Goal: Task Accomplishment & Management: Complete application form

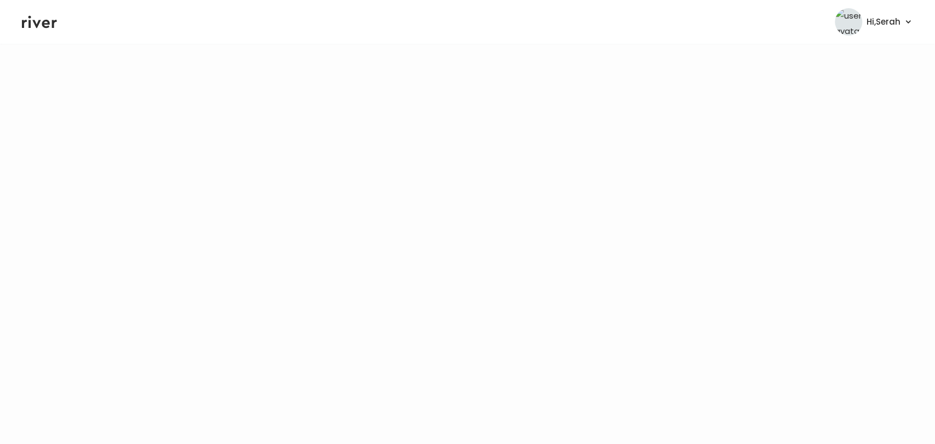
click at [42, 19] on icon at bounding box center [39, 22] width 35 height 16
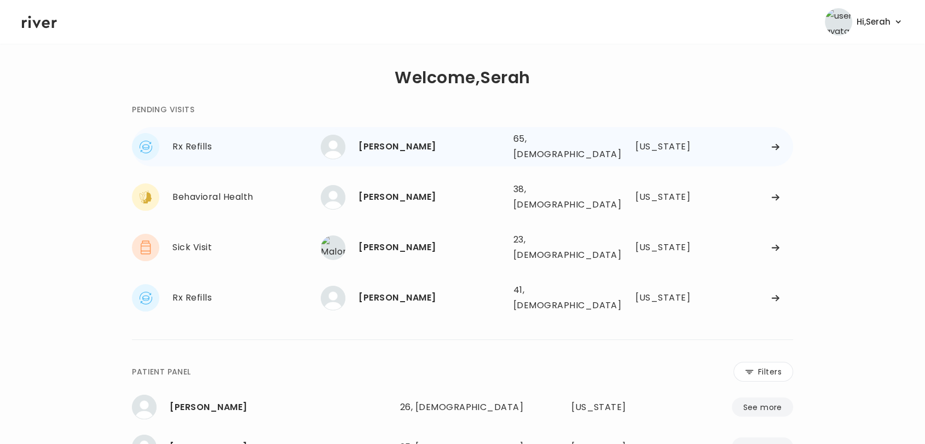
click at [375, 141] on div "Joanna Bray" at bounding box center [432, 146] width 146 height 15
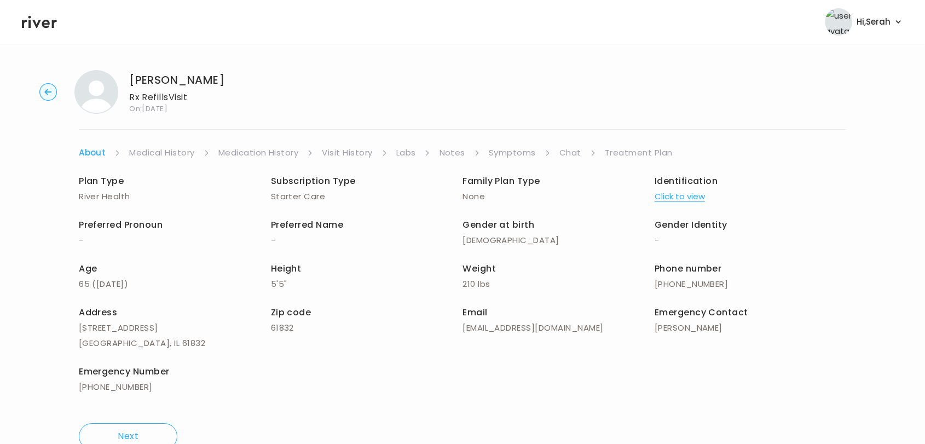
click at [506, 154] on link "Symptoms" at bounding box center [512, 152] width 47 height 15
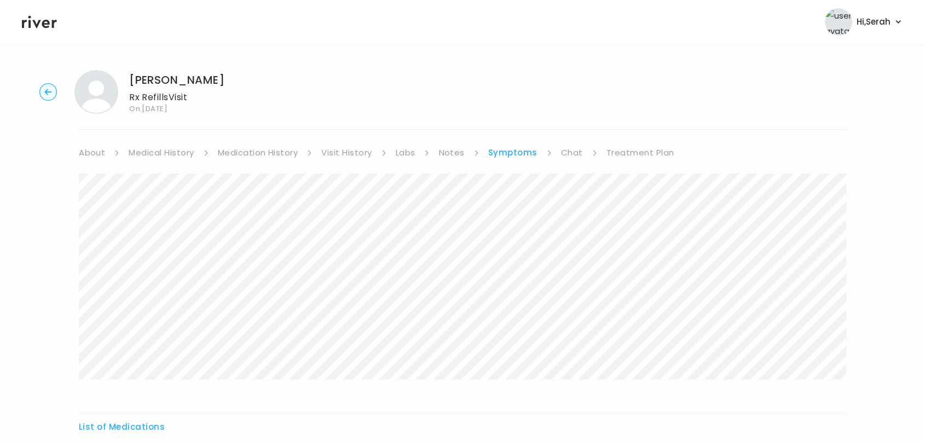
click at [567, 151] on link "Chat" at bounding box center [572, 152] width 22 height 15
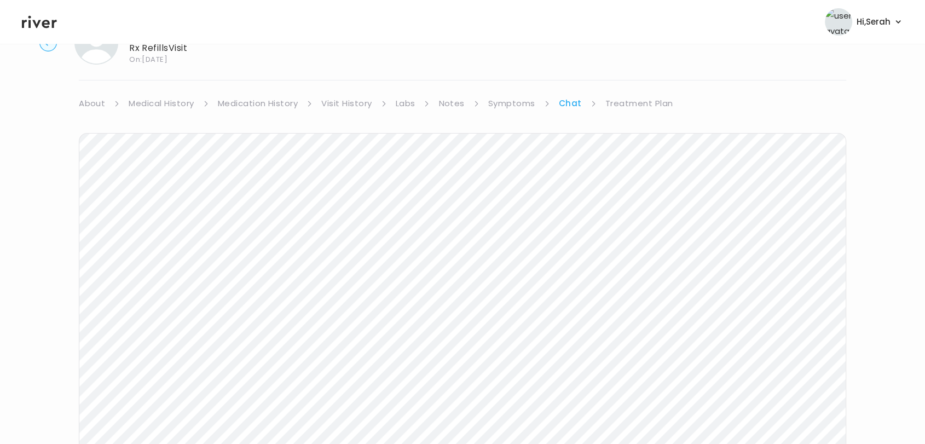
scroll to position [145, 0]
click at [46, 21] on icon at bounding box center [39, 22] width 35 height 13
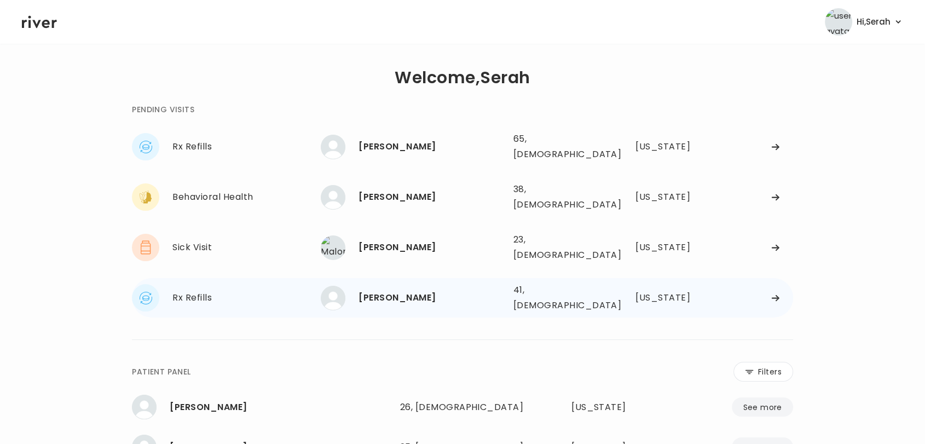
click at [428, 290] on div "JOHN HARTLAUB" at bounding box center [432, 297] width 146 height 15
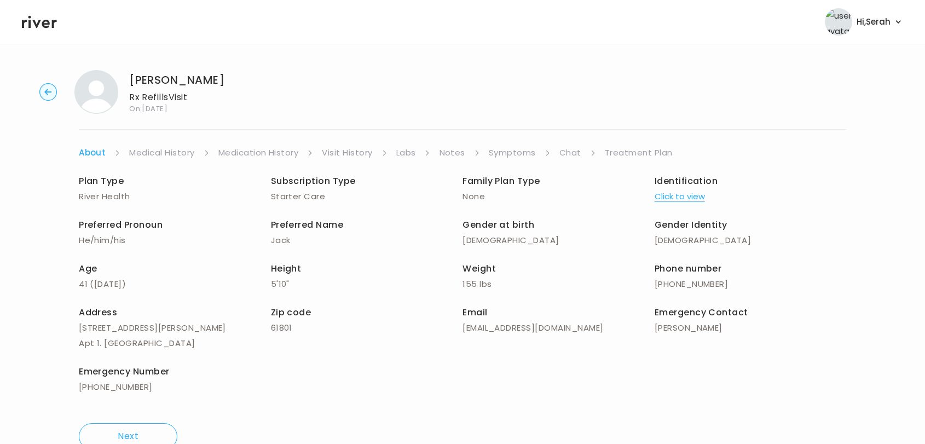
click at [519, 154] on link "Symptoms" at bounding box center [512, 152] width 47 height 15
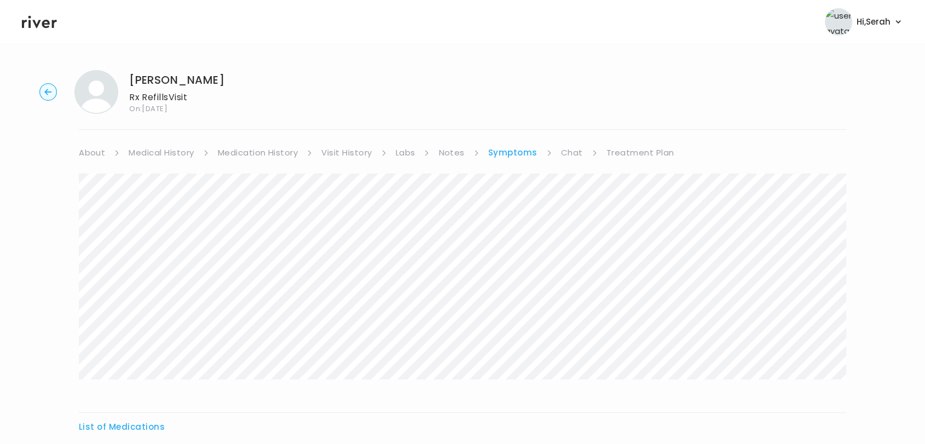
scroll to position [72, 0]
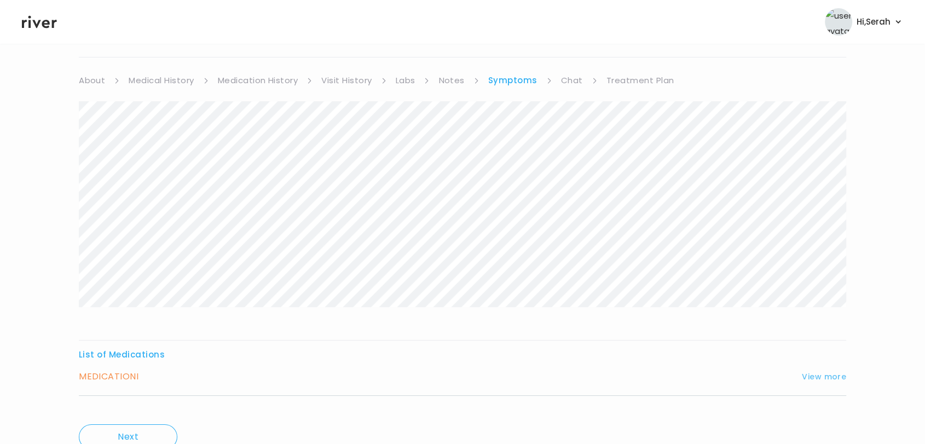
click at [827, 375] on button "View more" at bounding box center [824, 376] width 44 height 13
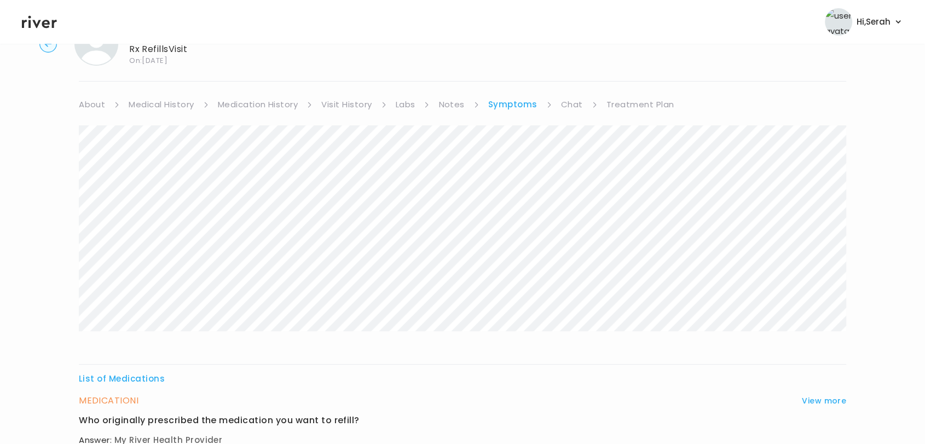
scroll to position [48, 0]
click at [574, 105] on link "Chat" at bounding box center [572, 104] width 22 height 15
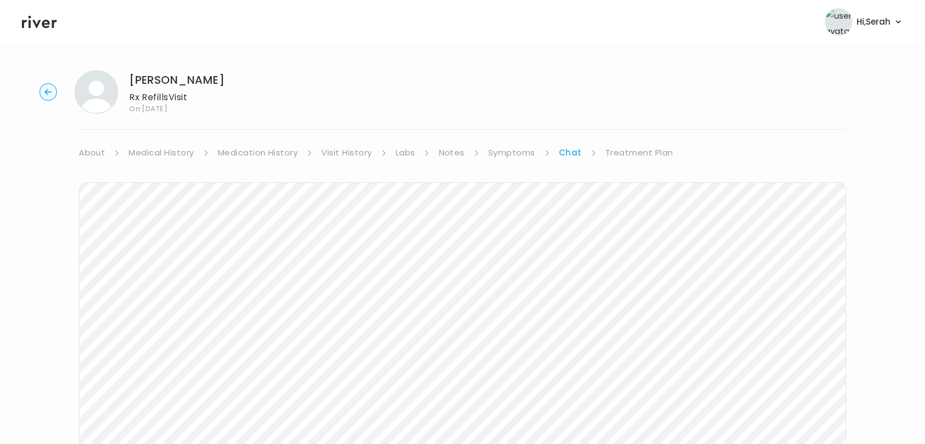
click at [616, 155] on link "Treatment Plan" at bounding box center [640, 152] width 68 height 15
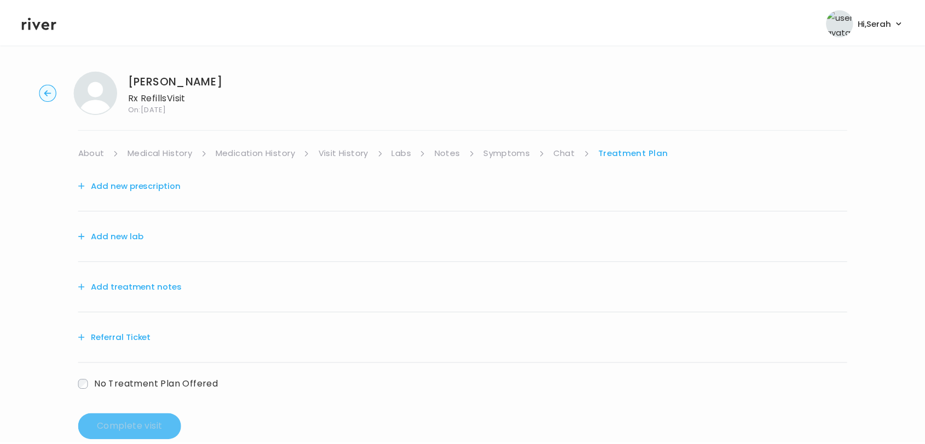
scroll to position [23, 0]
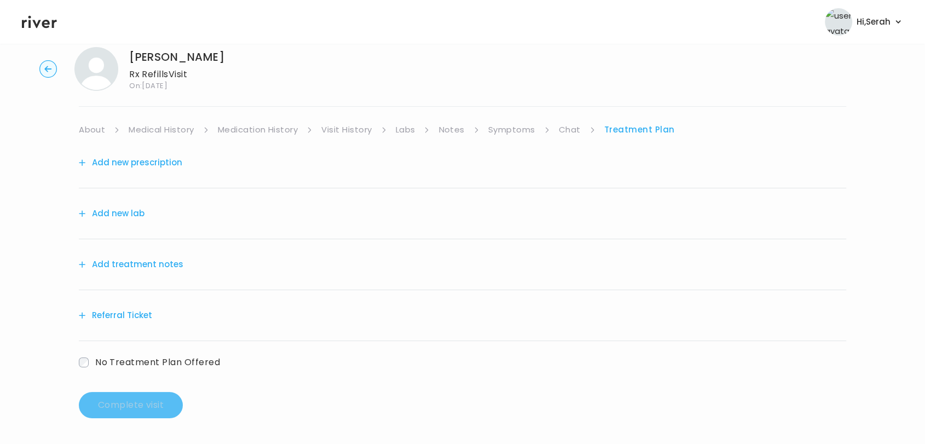
click at [168, 262] on button "Add treatment notes" at bounding box center [131, 264] width 105 height 15
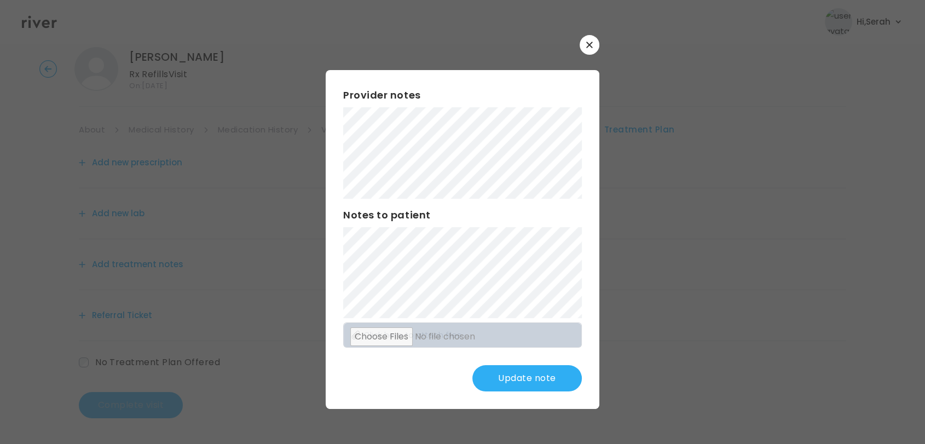
click at [520, 375] on button "Update note" at bounding box center [528, 378] width 110 height 26
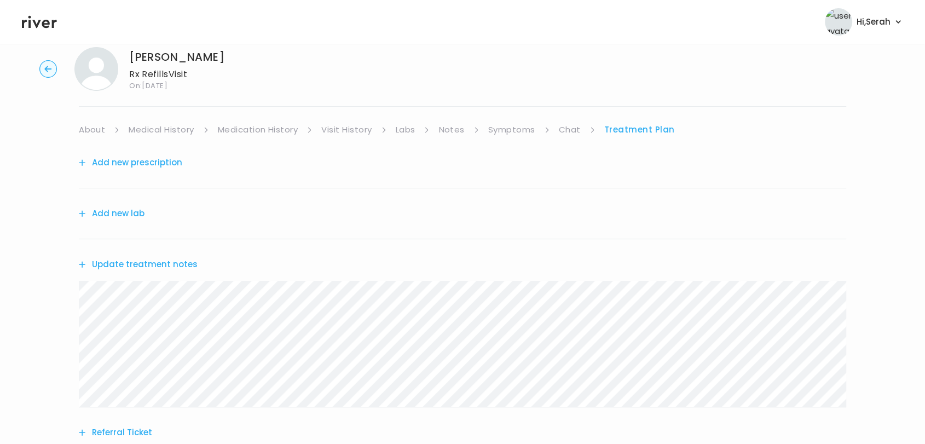
click at [504, 131] on link "Symptoms" at bounding box center [511, 129] width 47 height 15
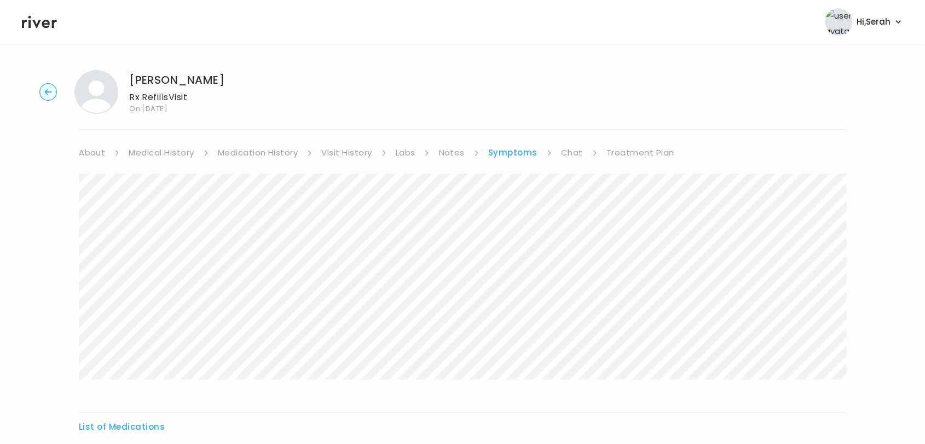
scroll to position [119, 0]
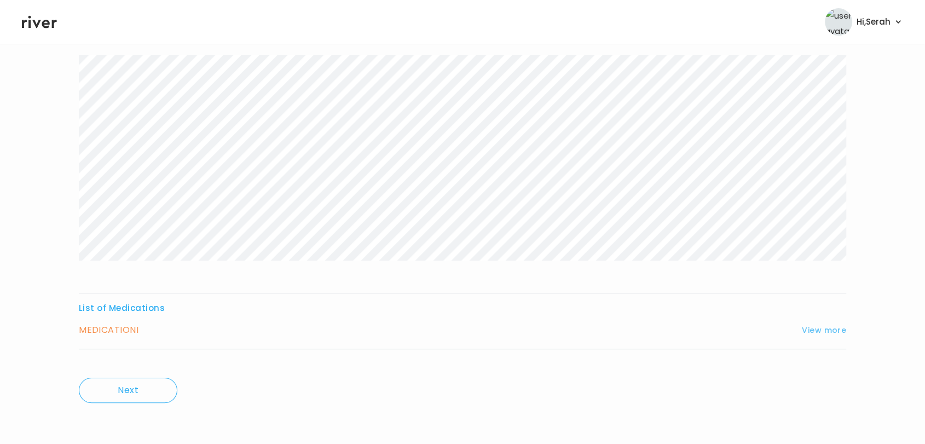
click at [824, 331] on button "View more" at bounding box center [824, 330] width 44 height 13
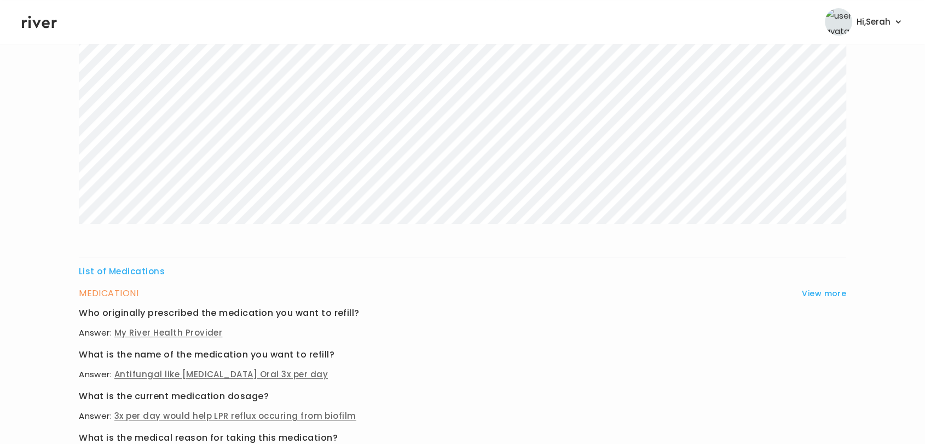
scroll to position [0, 0]
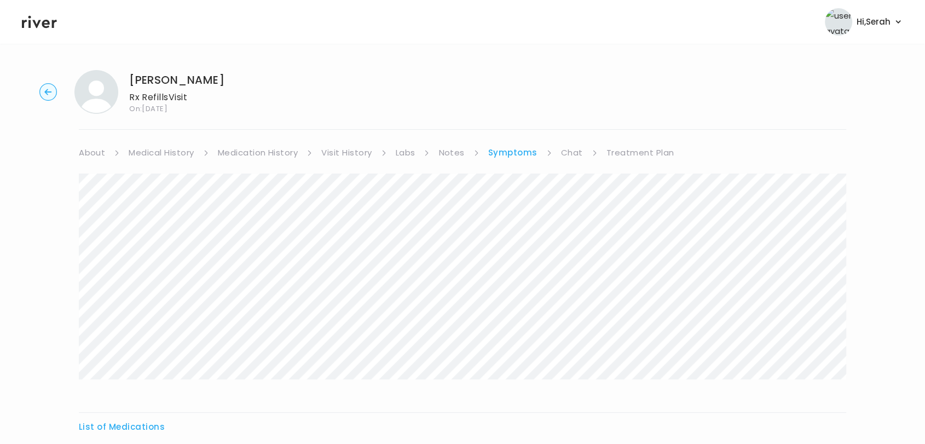
click at [619, 142] on div "JOHN HARTLAUB Rx Refills Visit On: 23 Aug 2025 About Medical History Medication…" at bounding box center [462, 450] width 925 height 779
click at [621, 154] on link "Treatment Plan" at bounding box center [641, 152] width 68 height 15
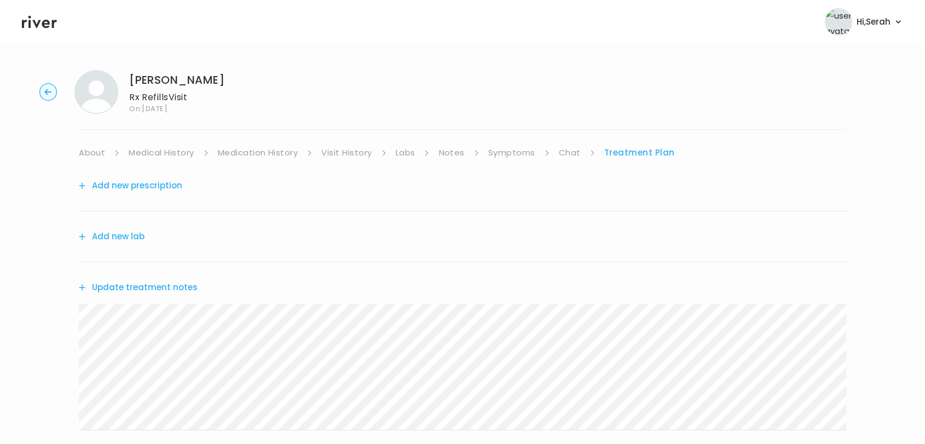
click at [169, 283] on button "Update treatment notes" at bounding box center [138, 287] width 119 height 15
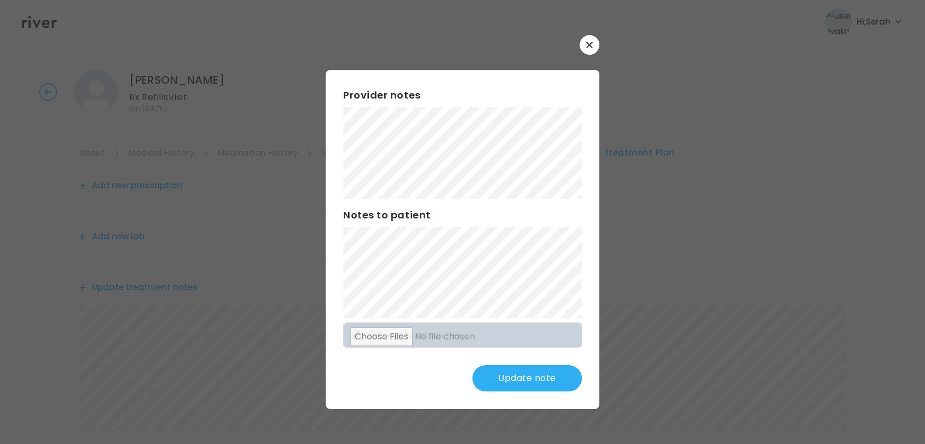
click at [532, 376] on button "Update note" at bounding box center [528, 378] width 110 height 26
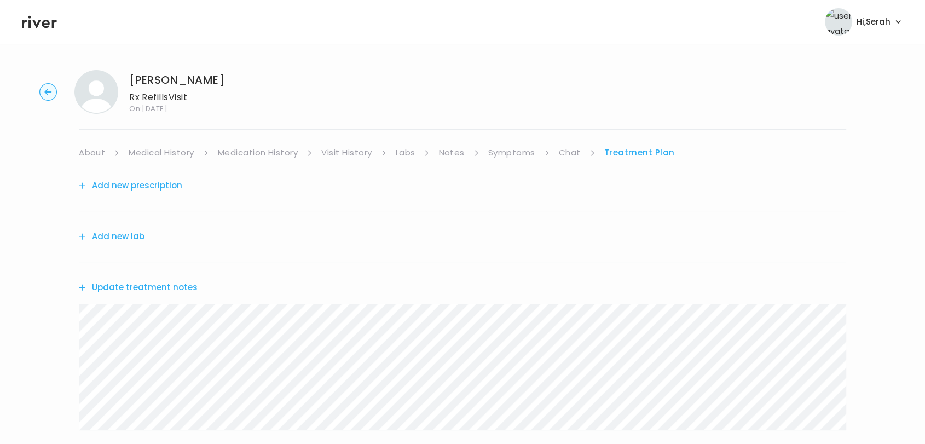
scroll to position [140, 0]
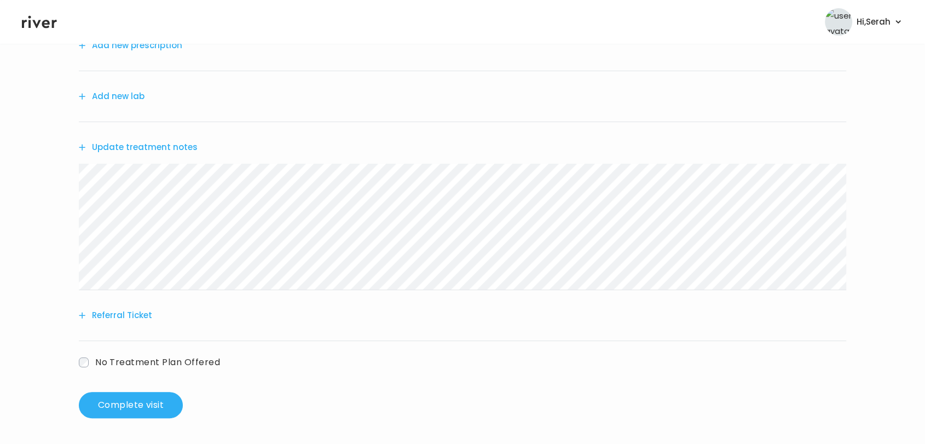
click at [126, 422] on div "JOHN HARTLAUB Rx Refills Visit On: 23 Aug 2025 About Medical History Medication…" at bounding box center [462, 174] width 925 height 506
click at [130, 410] on button "Complete visit" at bounding box center [131, 405] width 104 height 26
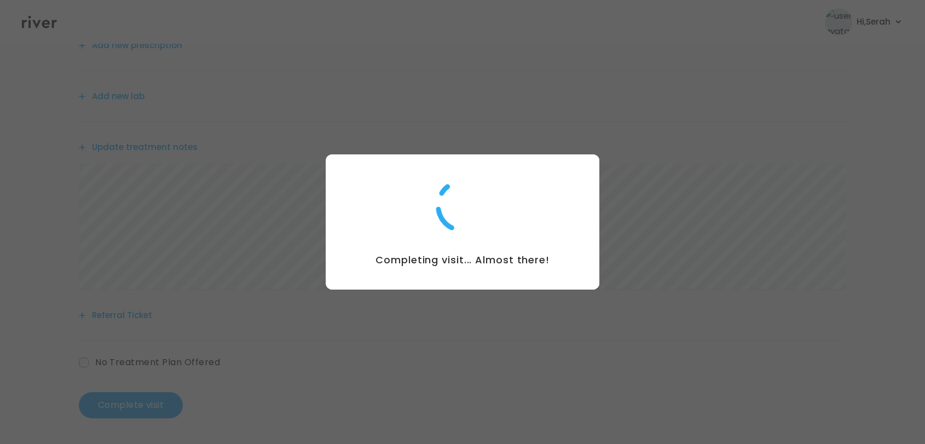
click at [509, 66] on div at bounding box center [462, 222] width 925 height 444
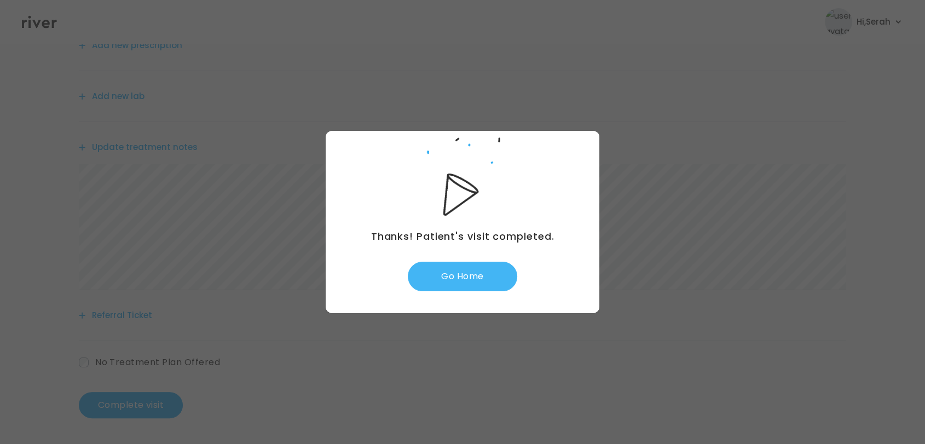
click at [454, 289] on button "Go Home" at bounding box center [463, 277] width 110 height 30
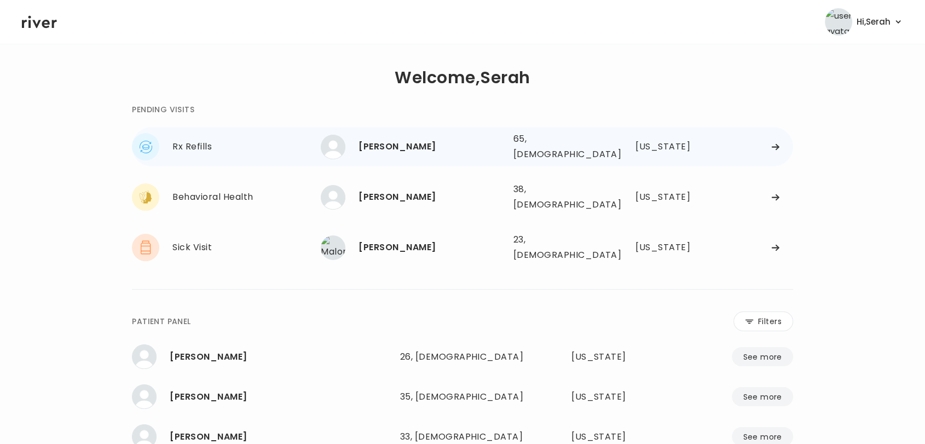
click at [381, 141] on div "[PERSON_NAME]" at bounding box center [432, 146] width 146 height 15
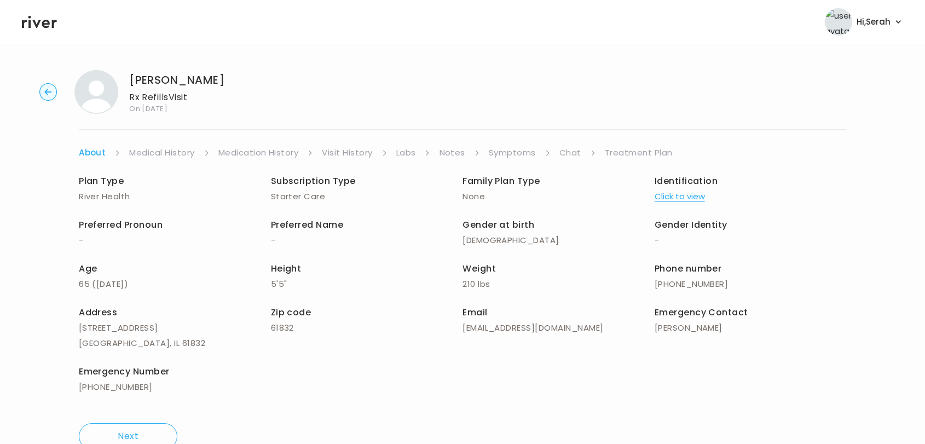
click at [508, 145] on link "Symptoms" at bounding box center [512, 152] width 47 height 15
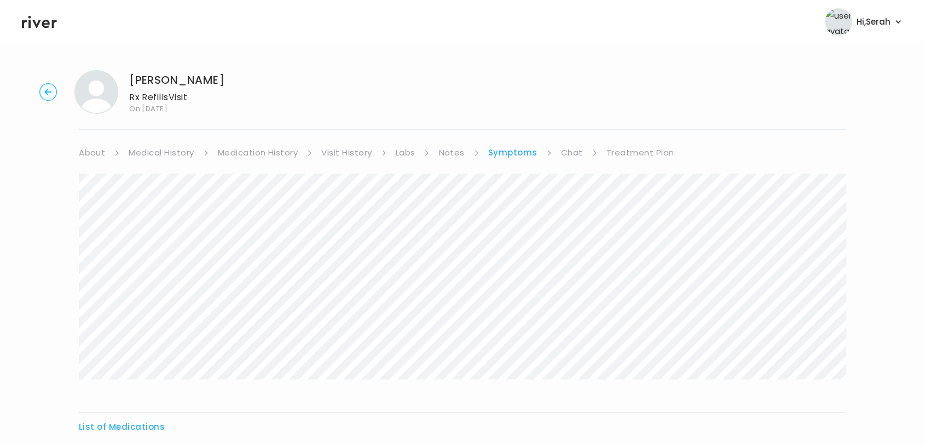
scroll to position [157, 0]
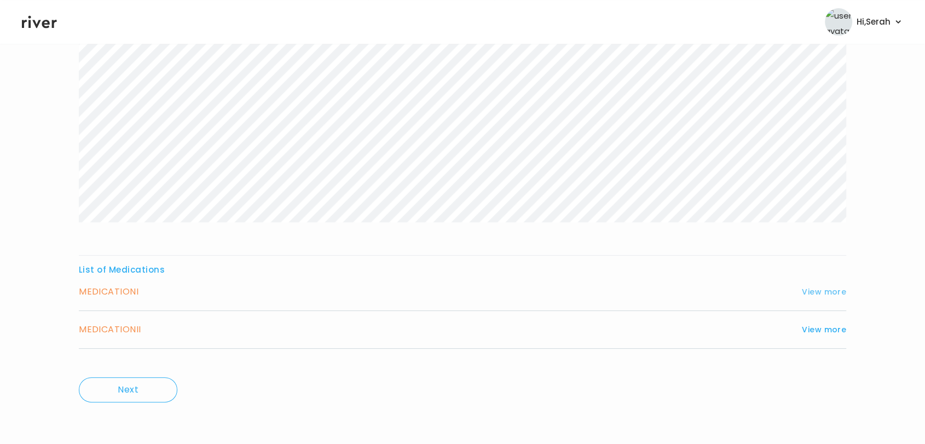
click at [842, 290] on button "View more" at bounding box center [824, 291] width 44 height 13
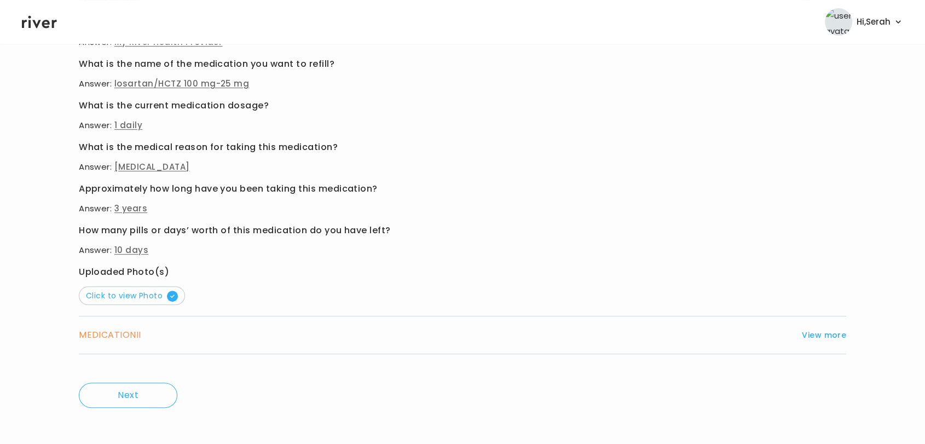
scroll to position [447, 0]
click at [826, 330] on button "View more" at bounding box center [824, 334] width 44 height 13
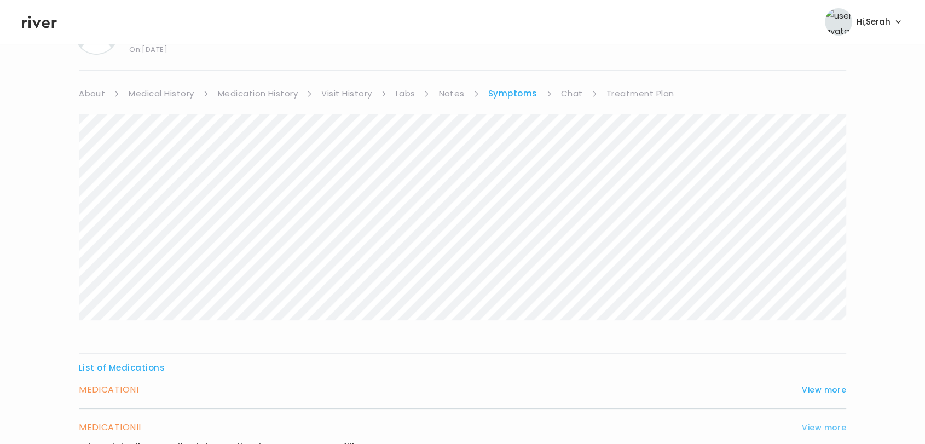
scroll to position [0, 0]
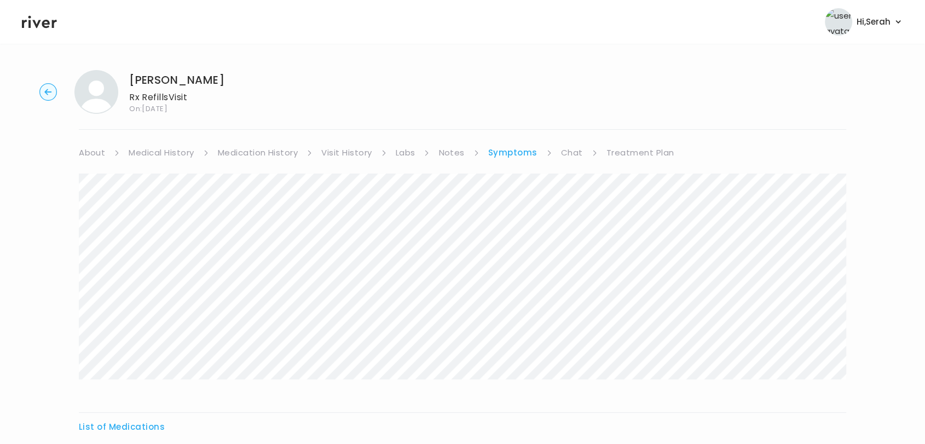
click at [573, 149] on link "Chat" at bounding box center [572, 152] width 22 height 15
click at [48, 32] on header "Hi, Serah Profile Logout" at bounding box center [462, 22] width 925 height 44
click at [37, 25] on icon at bounding box center [39, 22] width 35 height 13
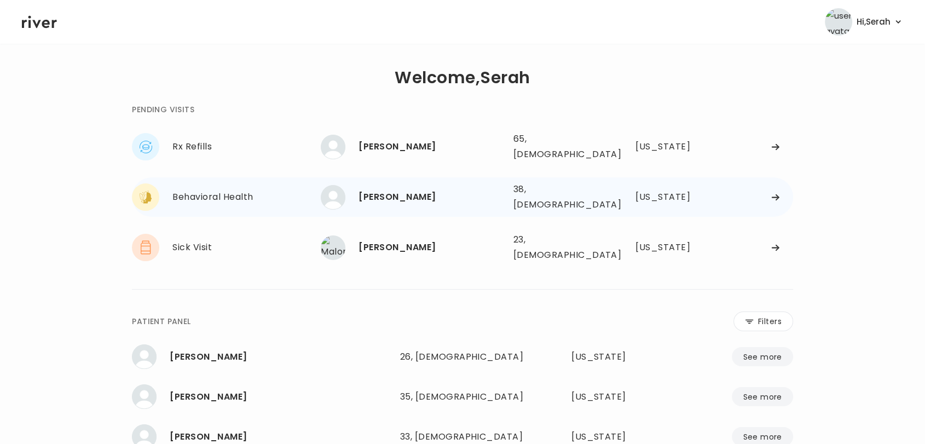
click at [426, 189] on div "[PERSON_NAME]" at bounding box center [432, 196] width 146 height 15
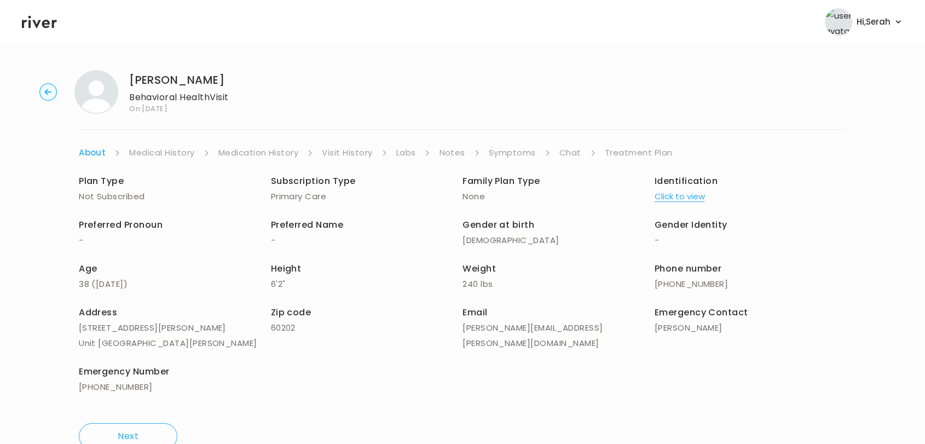
click at [521, 149] on link "Symptoms" at bounding box center [512, 152] width 47 height 15
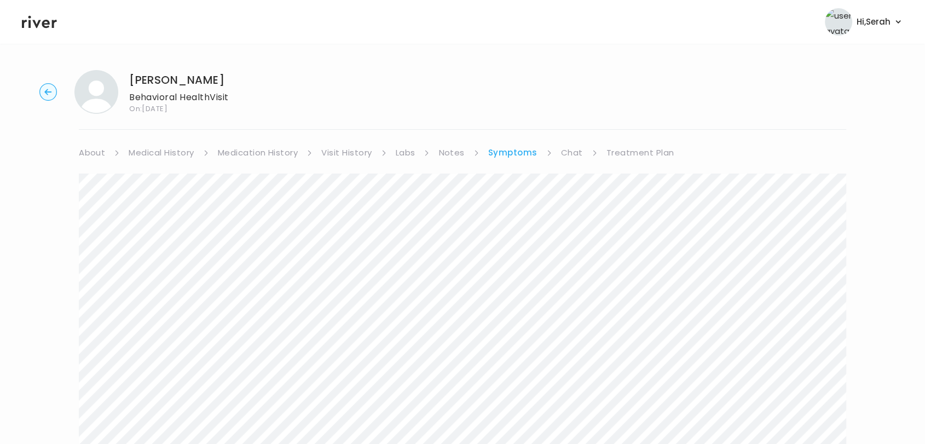
click at [569, 149] on link "Chat" at bounding box center [572, 152] width 22 height 15
click at [504, 152] on link "Symptoms" at bounding box center [511, 152] width 47 height 15
click at [562, 148] on link "Chat" at bounding box center [572, 152] width 22 height 15
click at [625, 148] on link "Treatment Plan" at bounding box center [640, 152] width 68 height 15
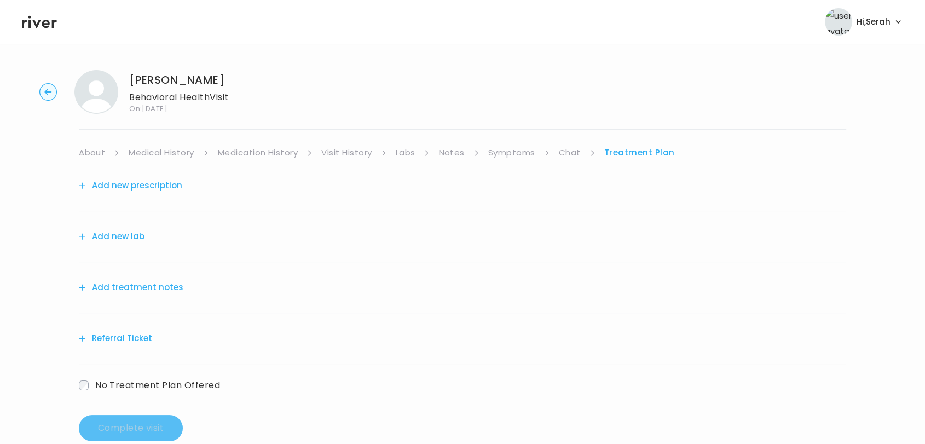
scroll to position [23, 0]
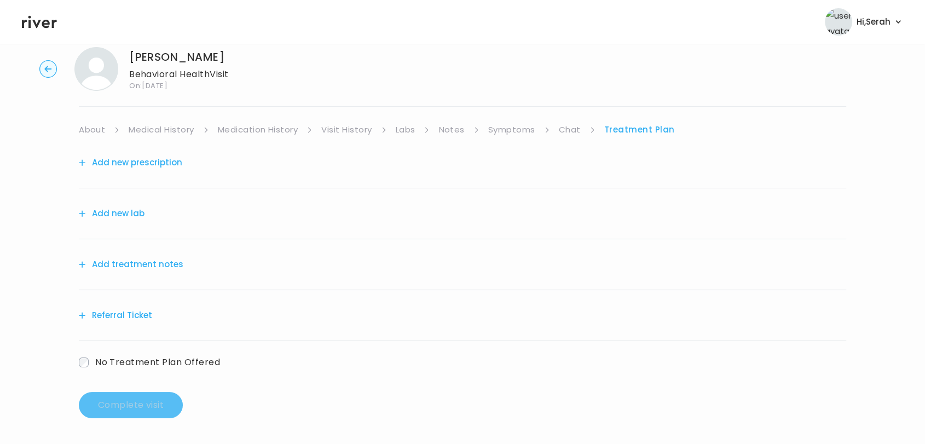
click at [153, 267] on button "Add treatment notes" at bounding box center [131, 264] width 105 height 15
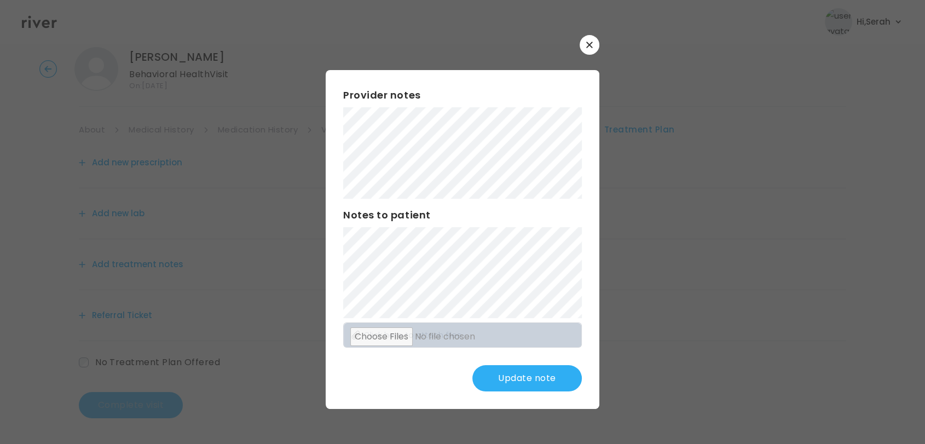
scroll to position [0, 0]
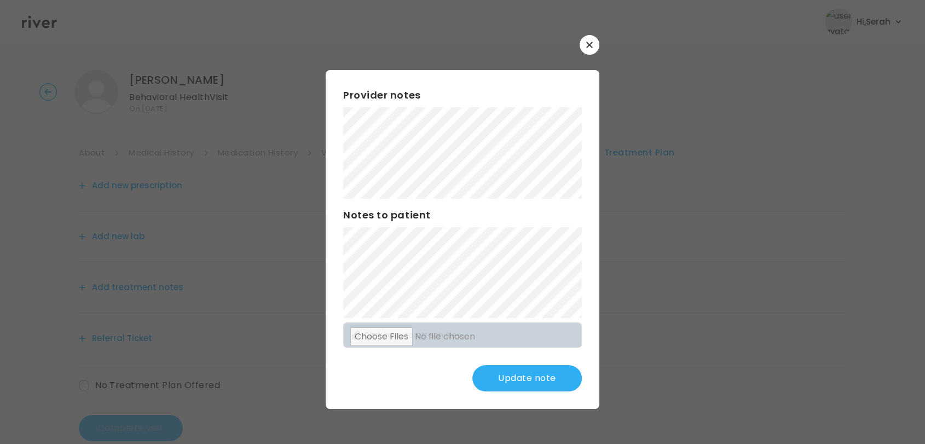
click at [536, 387] on button "Update note" at bounding box center [528, 378] width 110 height 26
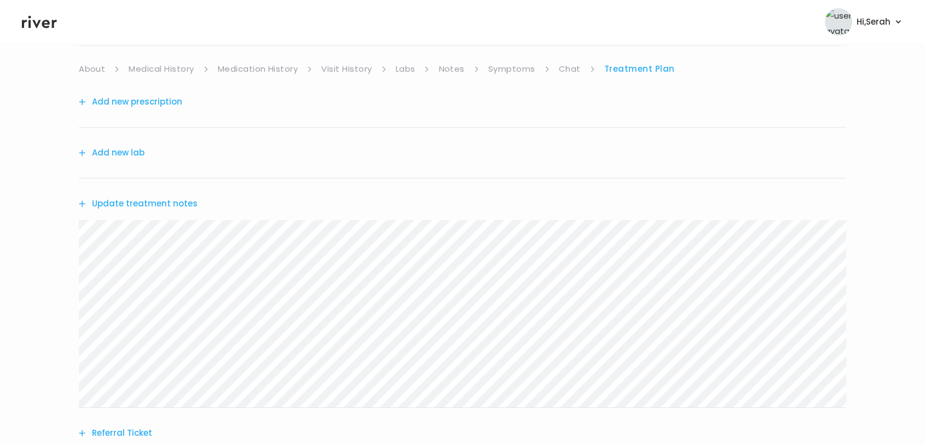
scroll to position [199, 0]
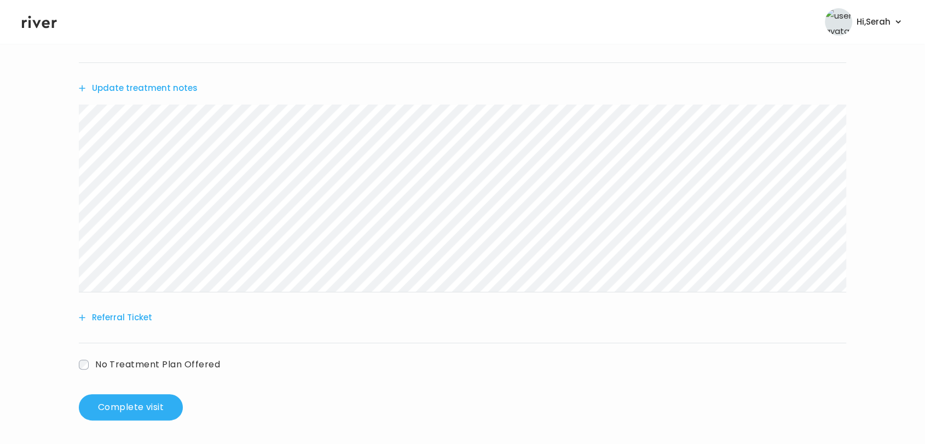
click at [136, 319] on button "Referral Ticket" at bounding box center [115, 317] width 73 height 15
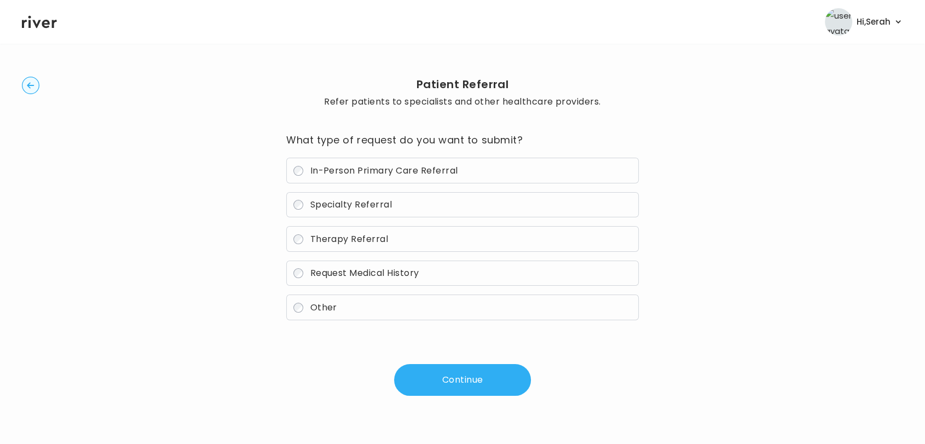
click at [32, 87] on circle "button" at bounding box center [30, 85] width 17 height 17
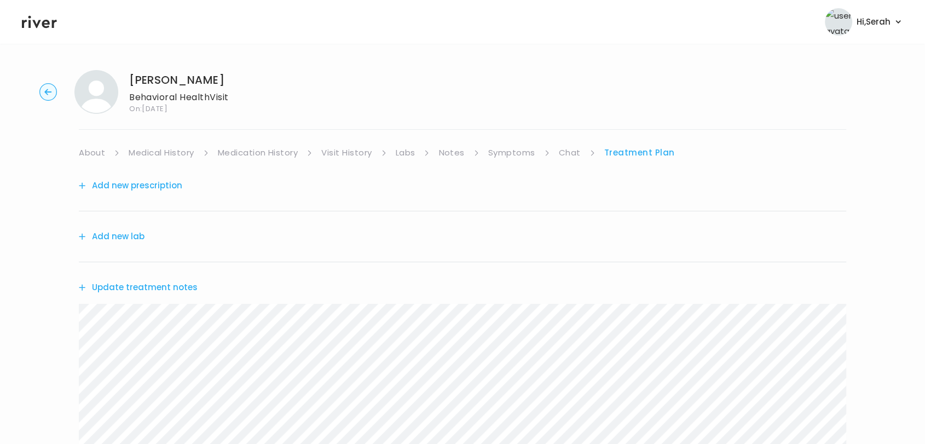
click at [498, 156] on link "Symptoms" at bounding box center [511, 152] width 47 height 15
click at [578, 155] on link "Chat" at bounding box center [572, 152] width 22 height 15
click at [629, 153] on link "Treatment Plan" at bounding box center [640, 152] width 68 height 15
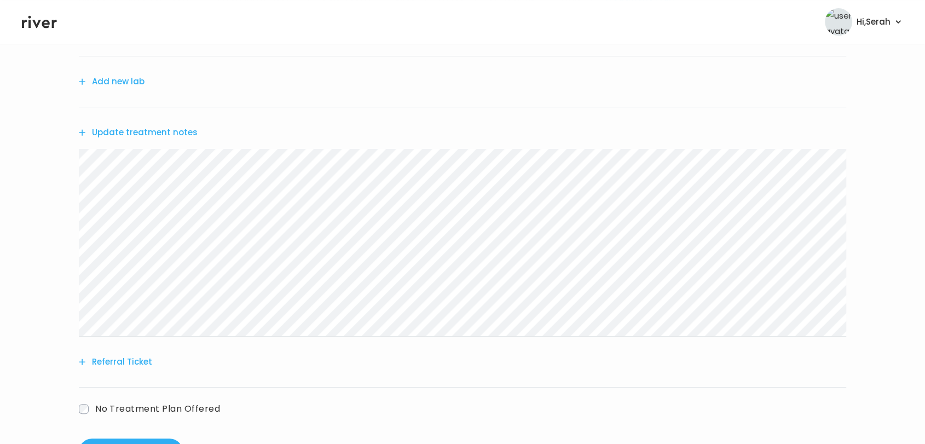
scroll to position [158, 0]
click at [153, 126] on button "Update treatment notes" at bounding box center [138, 129] width 119 height 15
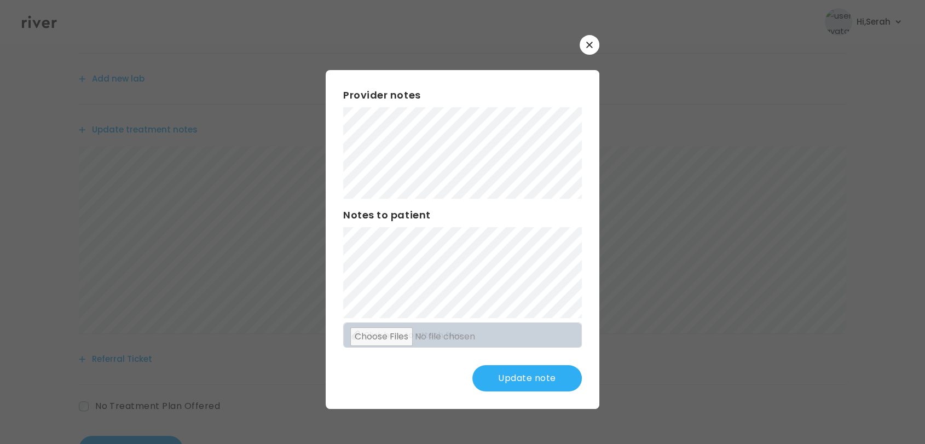
click at [530, 381] on button "Update note" at bounding box center [528, 378] width 110 height 26
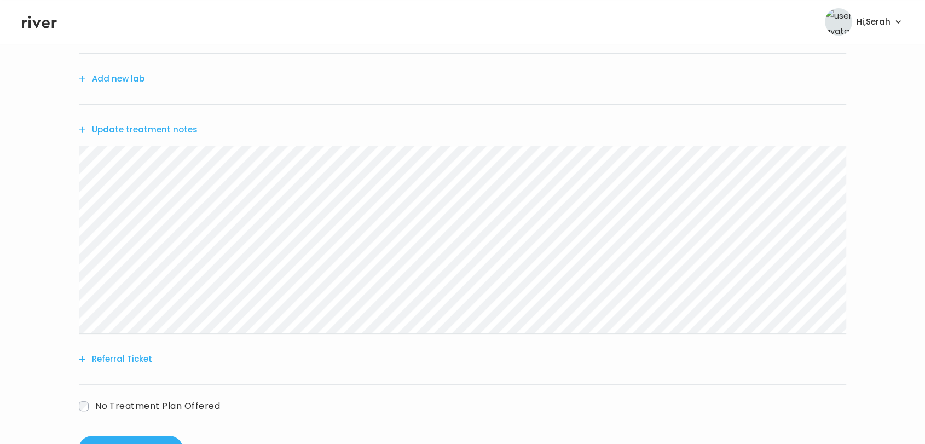
scroll to position [0, 0]
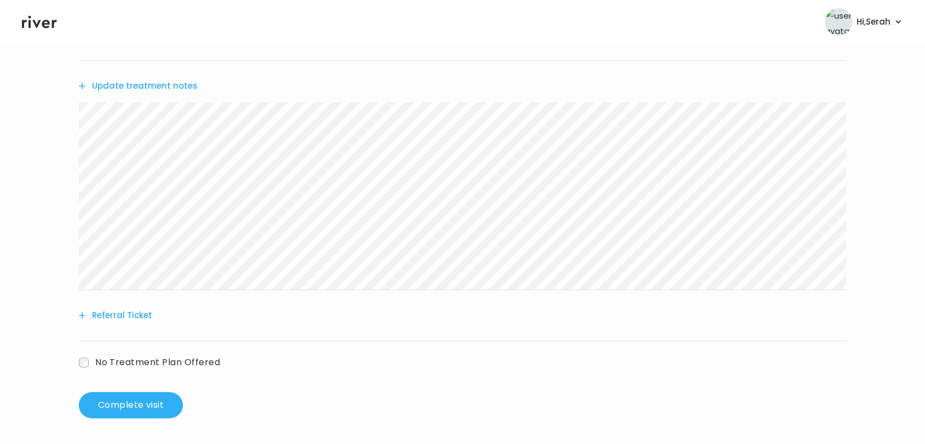
click at [123, 316] on button "Referral Ticket" at bounding box center [115, 315] width 73 height 15
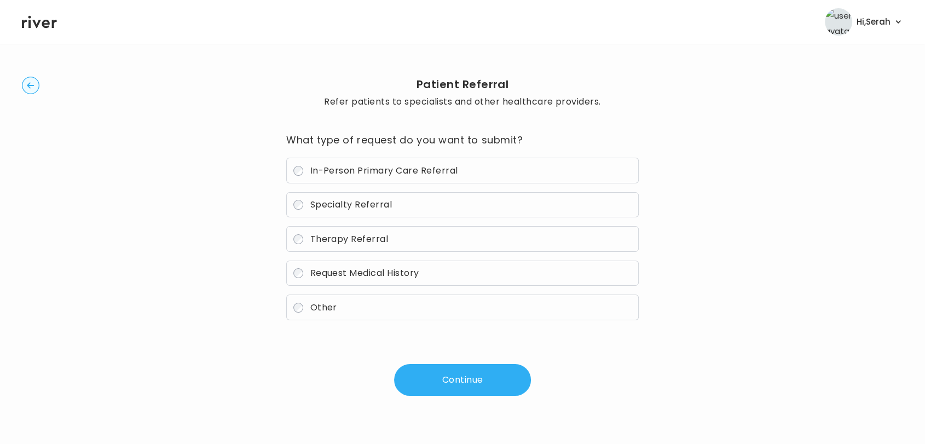
scroll to position [16, 0]
click at [373, 239] on span "Therapy Referral" at bounding box center [349, 239] width 78 height 13
click at [475, 395] on button "Continue" at bounding box center [462, 380] width 137 height 32
click at [485, 386] on button "Continue" at bounding box center [462, 380] width 137 height 32
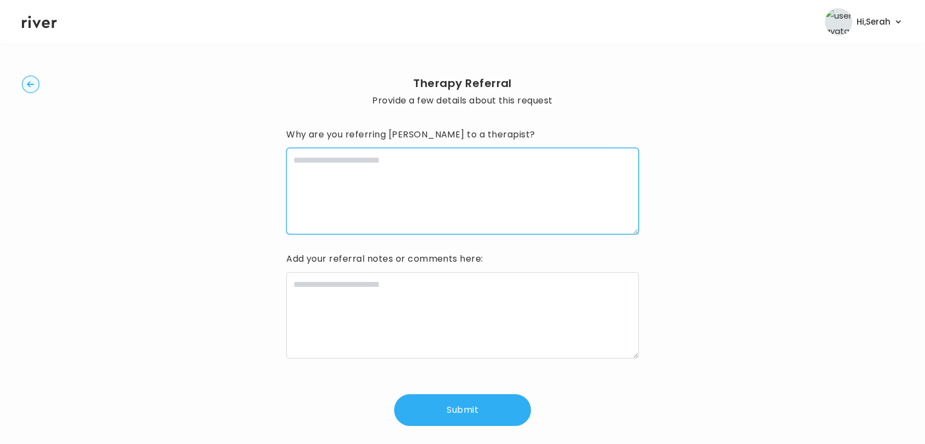
click at [418, 181] on textarea at bounding box center [462, 191] width 353 height 87
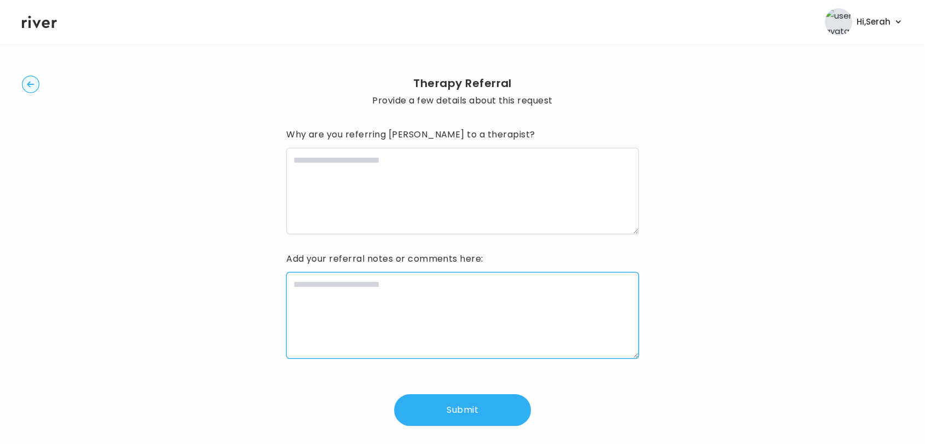
click at [365, 302] on textarea at bounding box center [462, 315] width 353 height 87
click at [286, 283] on textarea "*********" at bounding box center [462, 315] width 353 height 87
type textarea "**********"
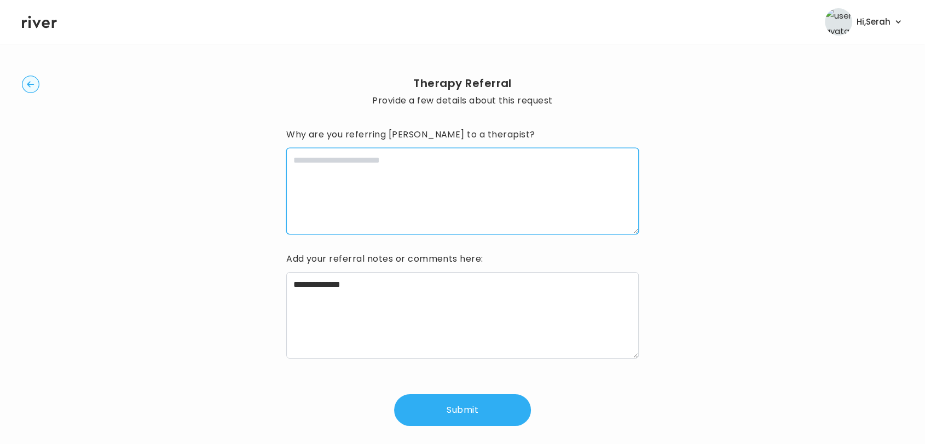
click at [338, 188] on textarea at bounding box center [462, 191] width 353 height 87
type textarea "*"
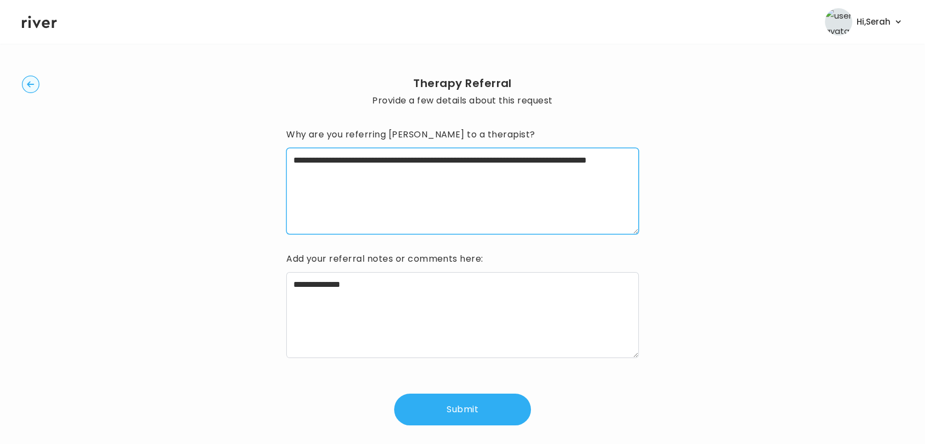
type textarea "**********"
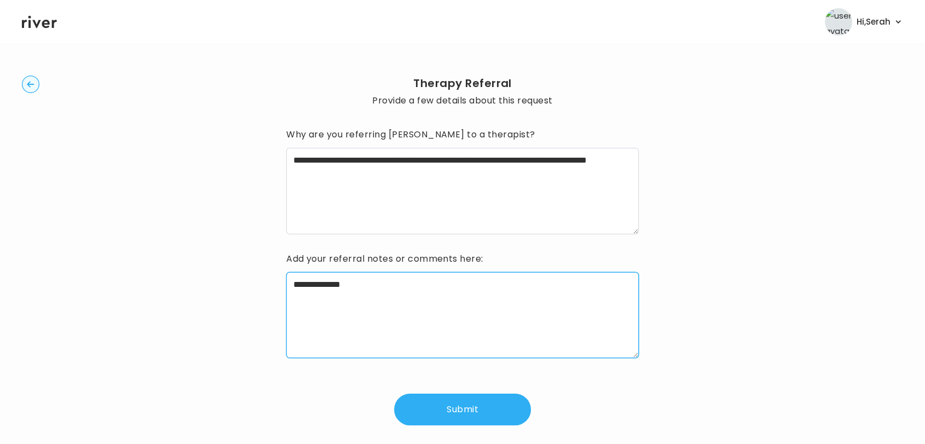
click at [412, 281] on textarea "**********" at bounding box center [462, 315] width 353 height 87
click at [291, 282] on textarea "**********" at bounding box center [462, 315] width 353 height 87
type textarea "**********"
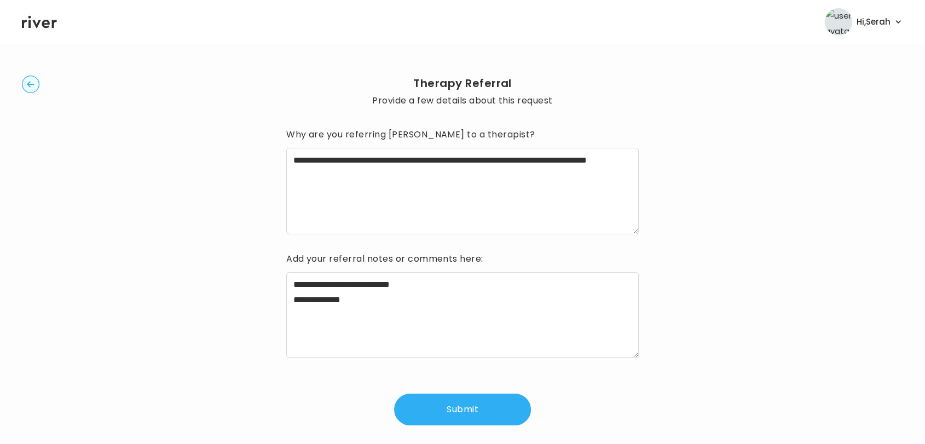
click at [443, 401] on button "Submit" at bounding box center [462, 410] width 137 height 32
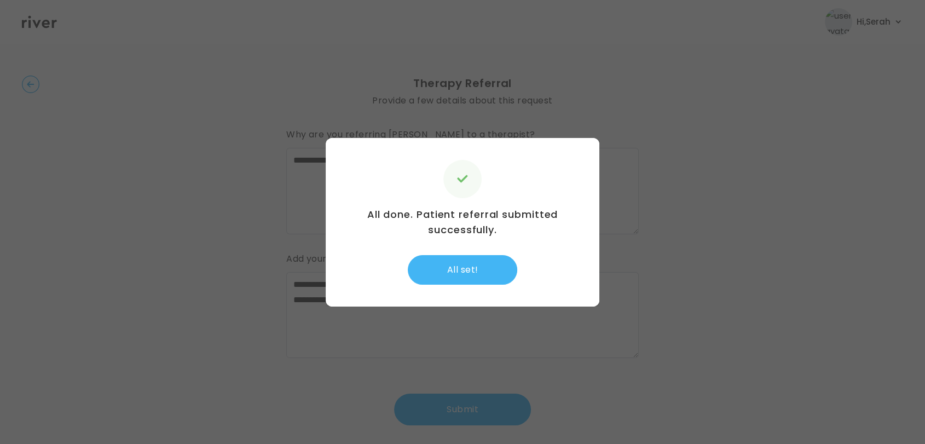
click at [457, 269] on button "All set!" at bounding box center [463, 270] width 110 height 30
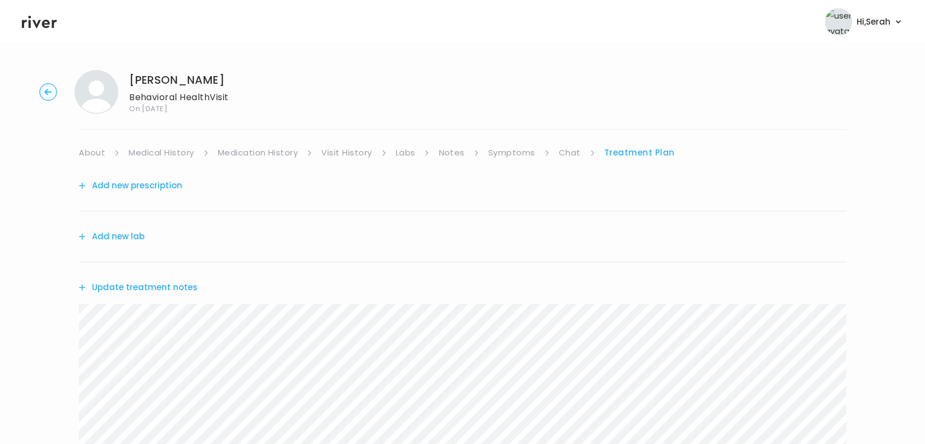
scroll to position [281, 0]
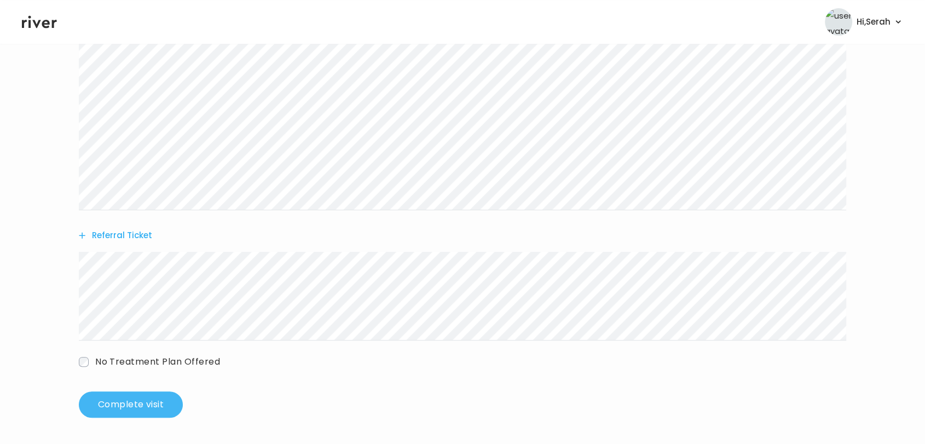
click at [133, 405] on button "Complete visit" at bounding box center [131, 404] width 104 height 26
